Goal: Book appointment/travel/reservation

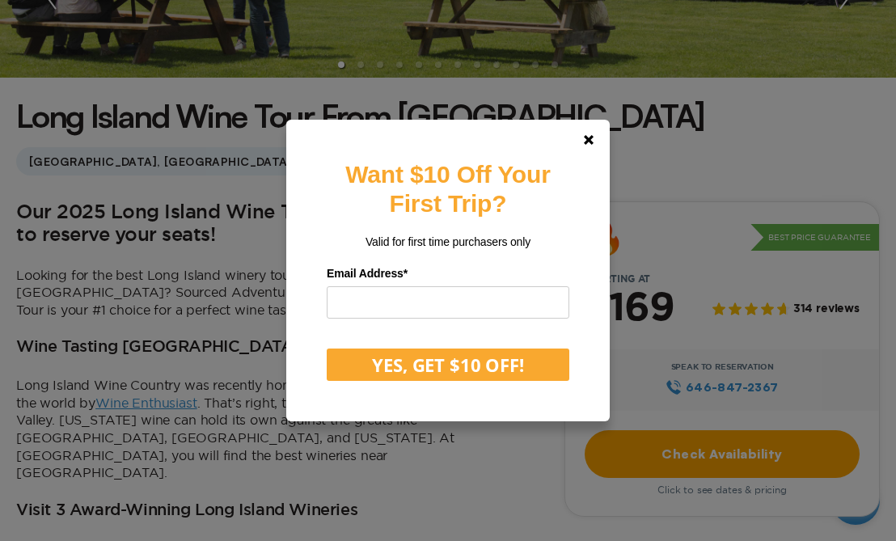
scroll to position [366, 0]
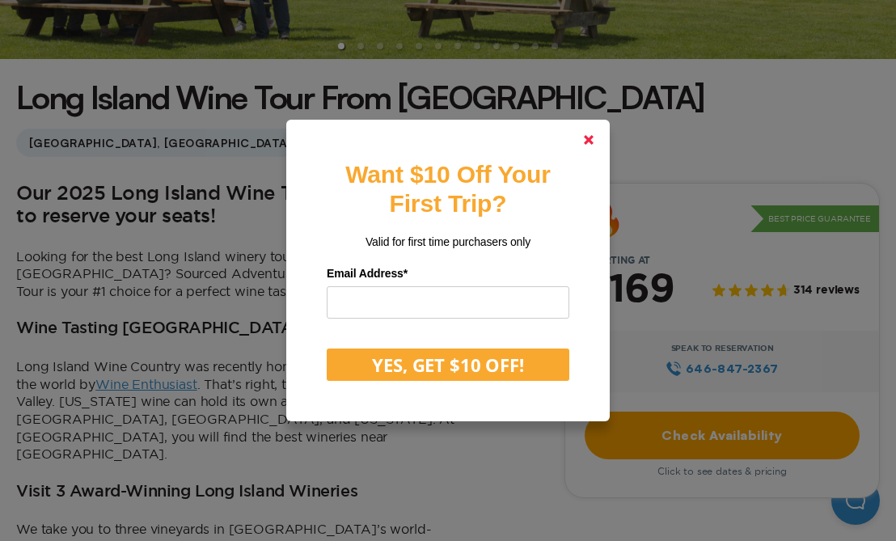
click at [591, 142] on polygon at bounding box center [589, 140] width 10 height 10
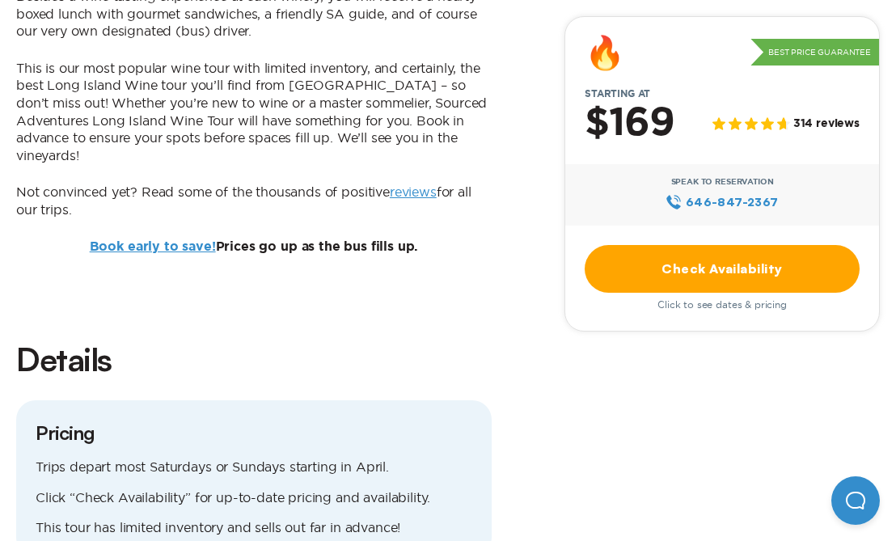
scroll to position [1099, 0]
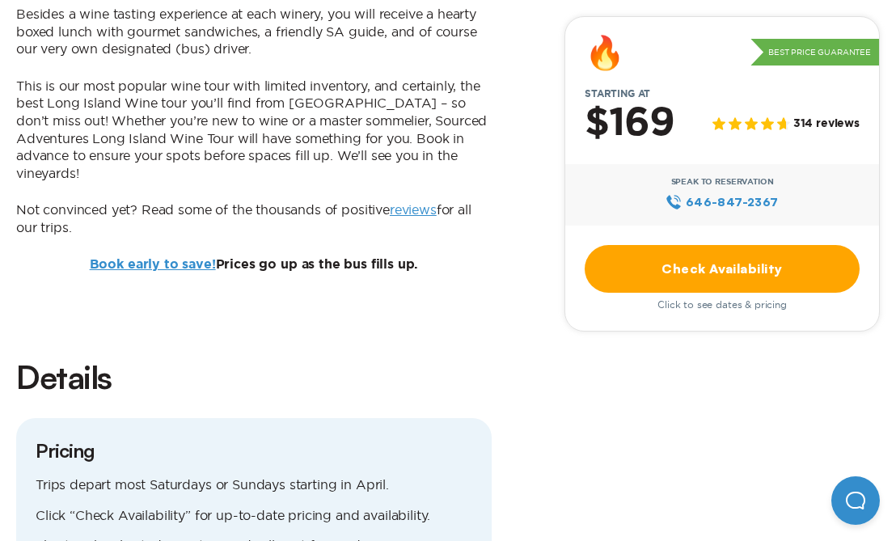
click at [723, 256] on link "Check Availability" at bounding box center [721, 269] width 275 height 48
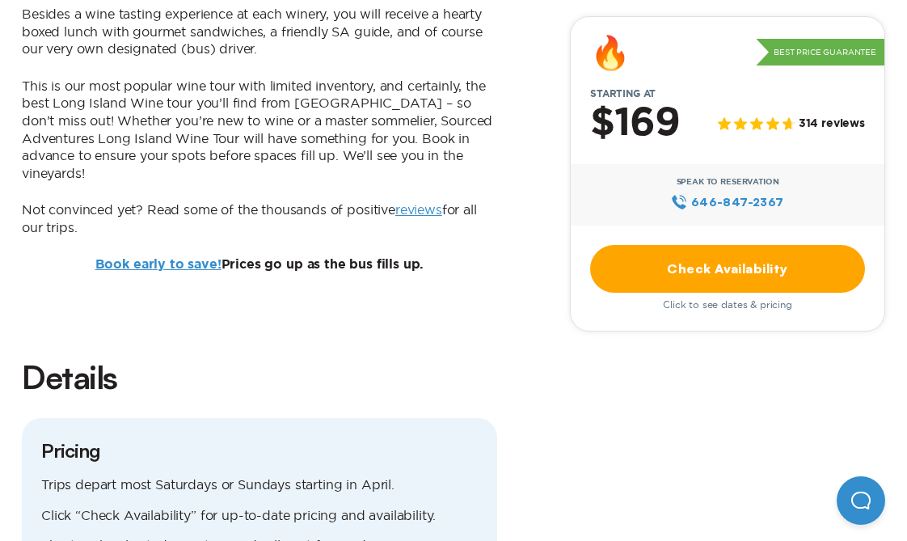
scroll to position [0, 0]
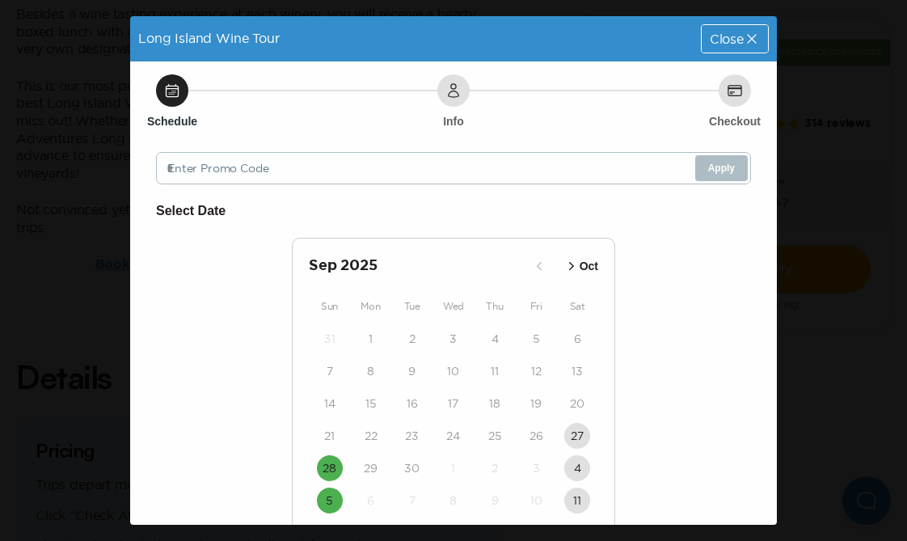
click at [567, 261] on icon "button" at bounding box center [571, 266] width 16 height 16
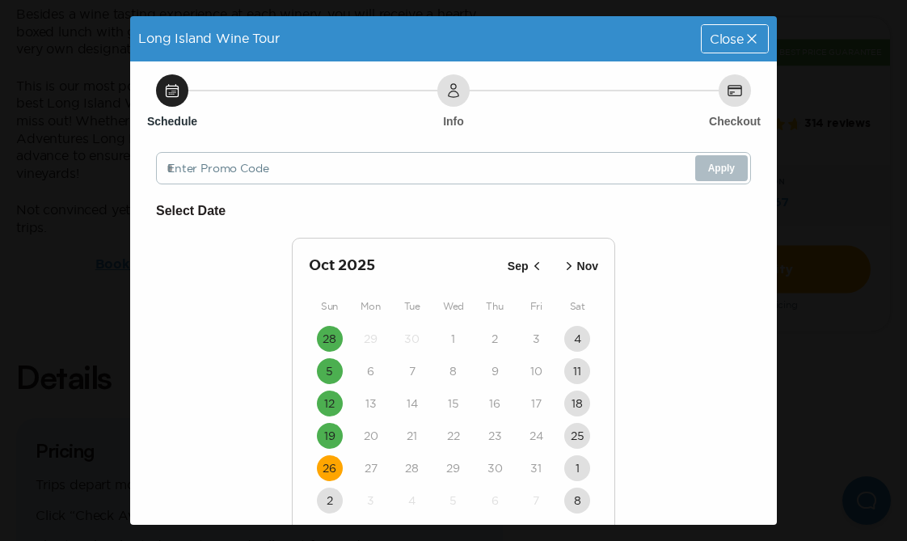
click at [323, 463] on time "26" at bounding box center [330, 468] width 14 height 16
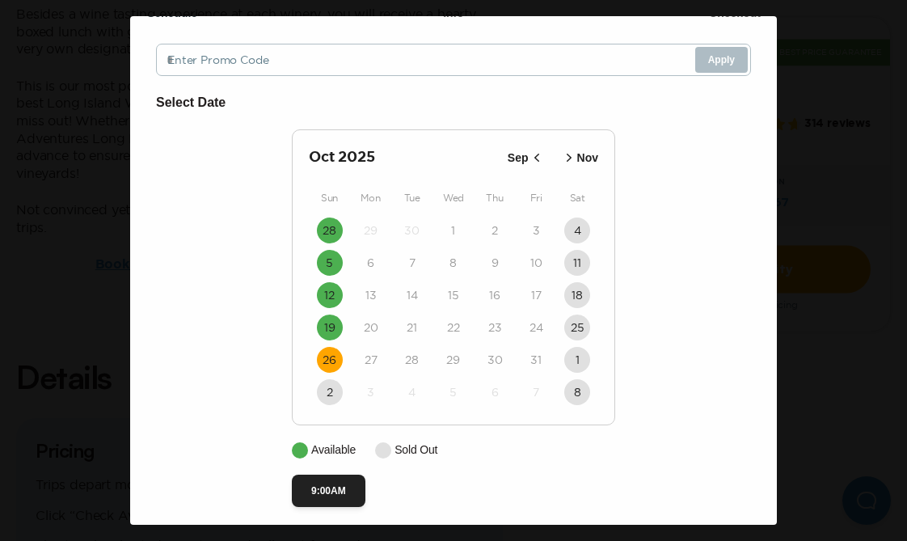
scroll to position [120, 0]
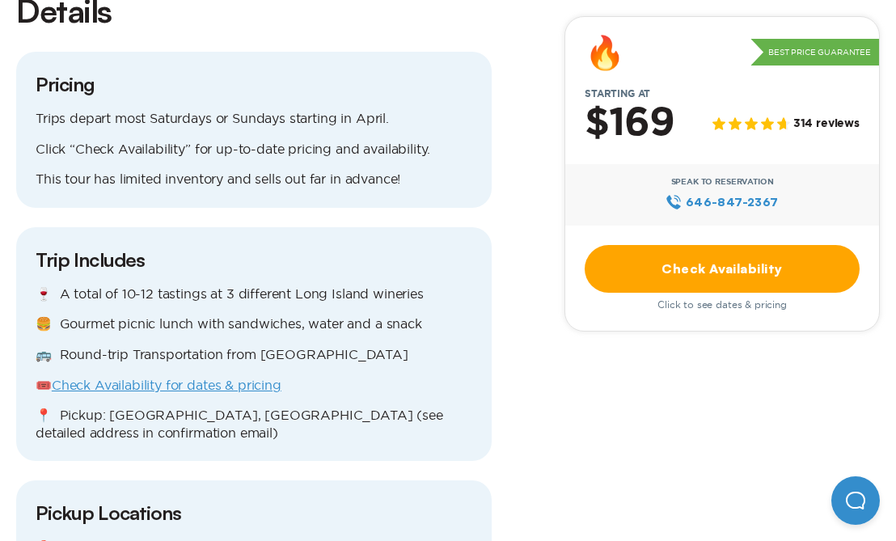
scroll to position [1474, 0]
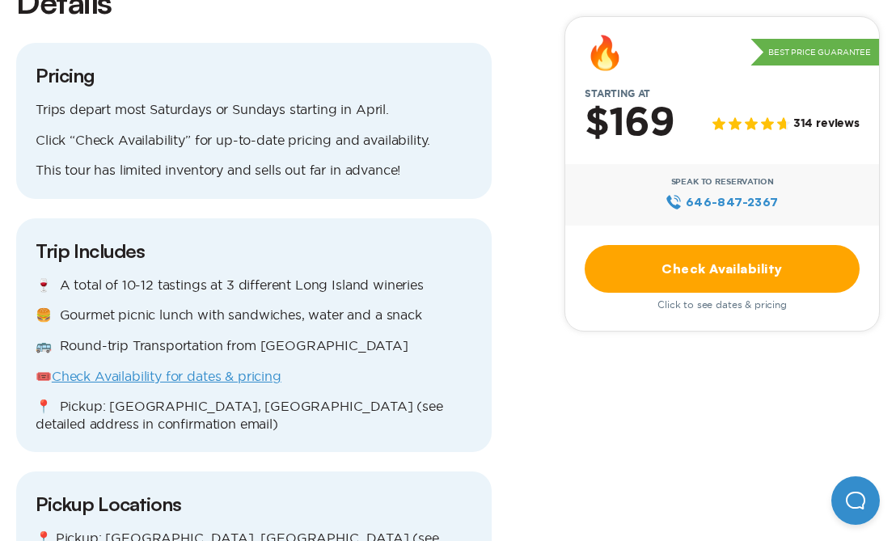
click at [706, 281] on link "Check Availability" at bounding box center [721, 269] width 275 height 48
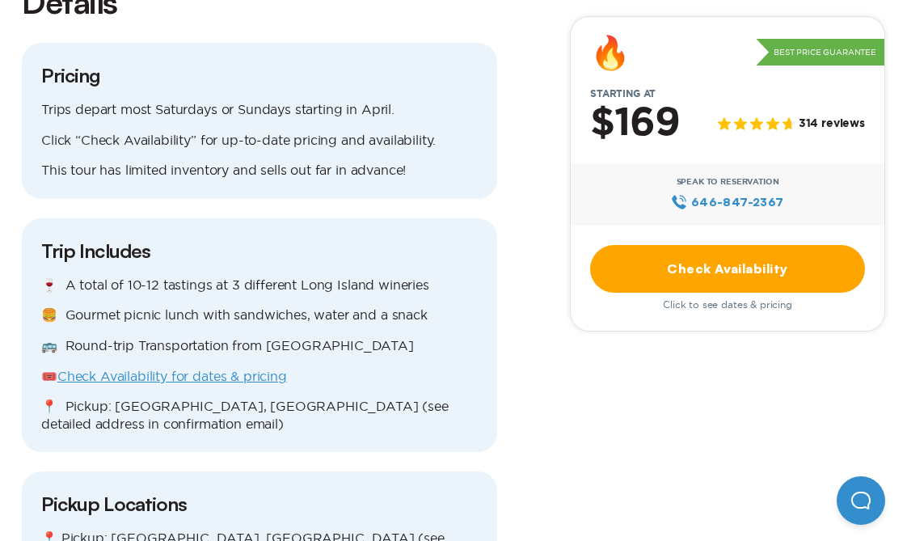
scroll to position [0, 0]
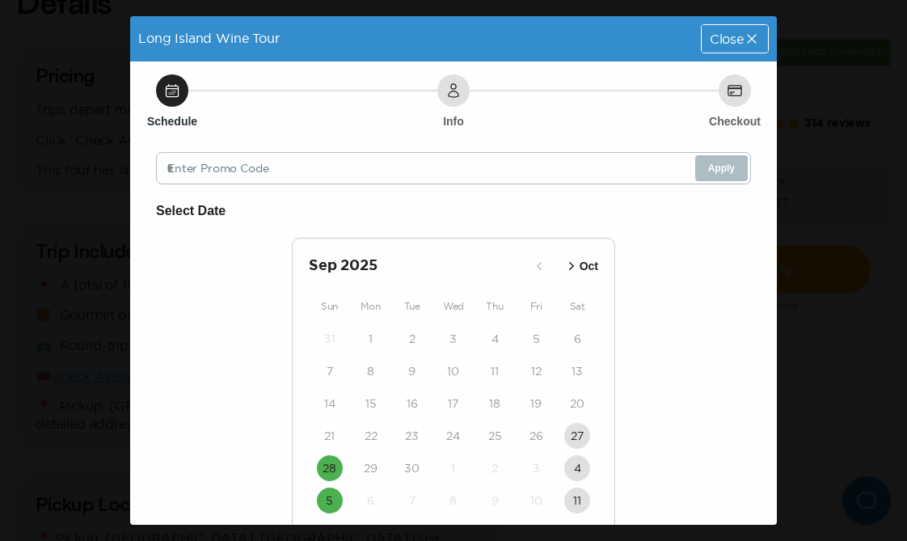
click at [563, 266] on icon "button" at bounding box center [571, 266] width 16 height 16
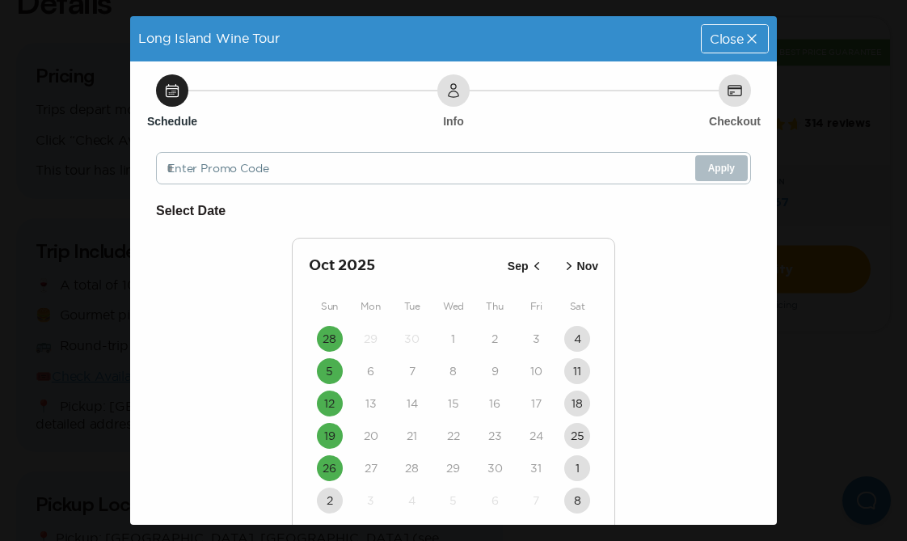
click at [563, 266] on icon "button" at bounding box center [569, 266] width 16 height 16
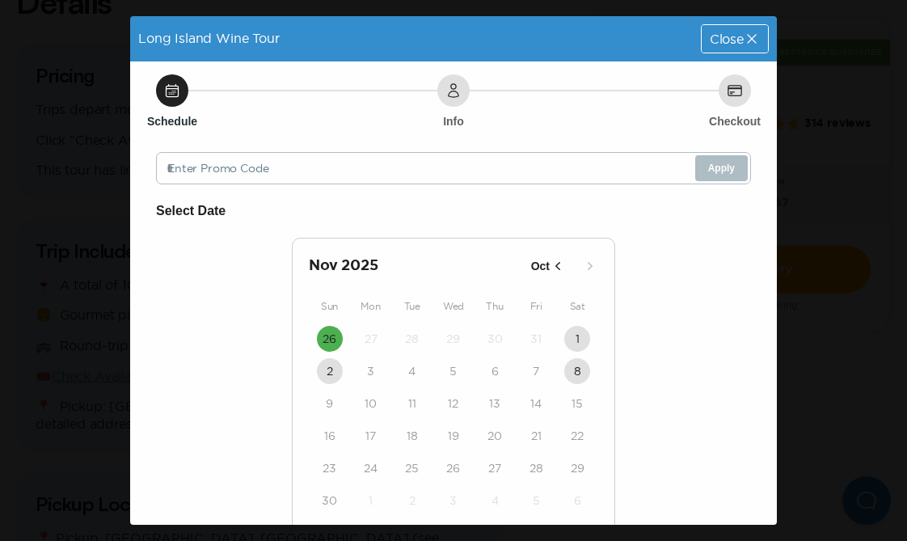
click at [552, 267] on icon "button" at bounding box center [558, 266] width 16 height 16
